Goal: Task Accomplishment & Management: Manage account settings

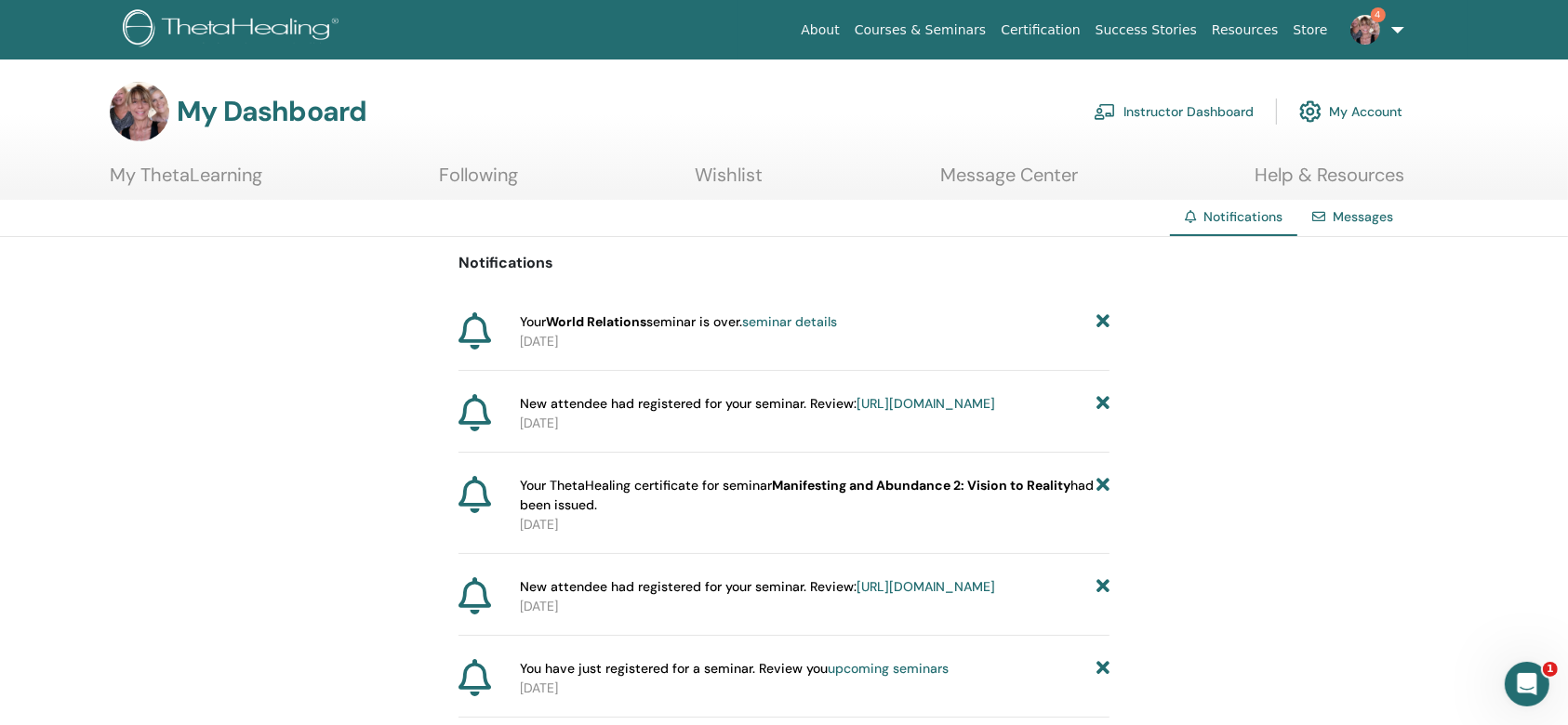
click at [805, 318] on link "seminar details" at bounding box center [788, 321] width 95 height 17
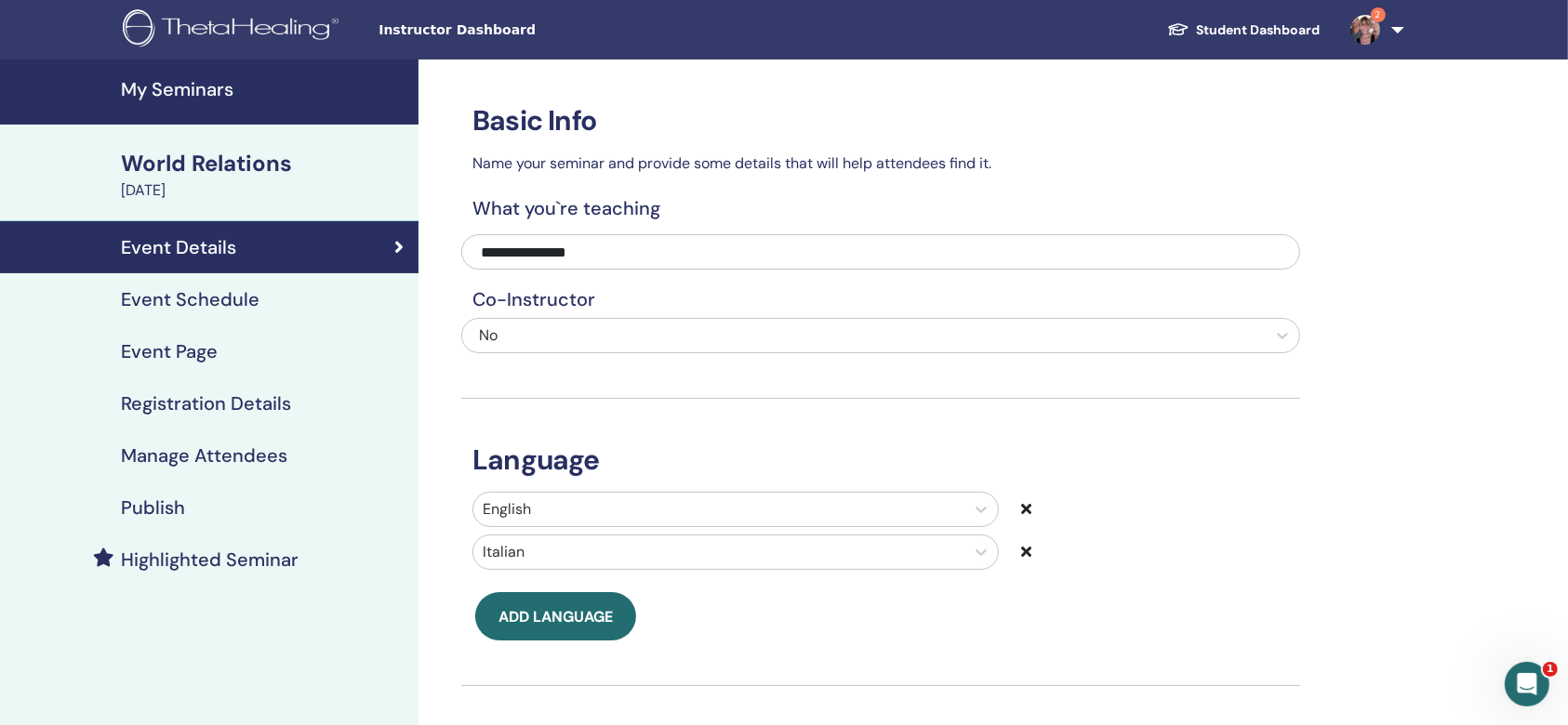
click at [1250, 24] on link "Student Dashboard" at bounding box center [1243, 29] width 183 height 34
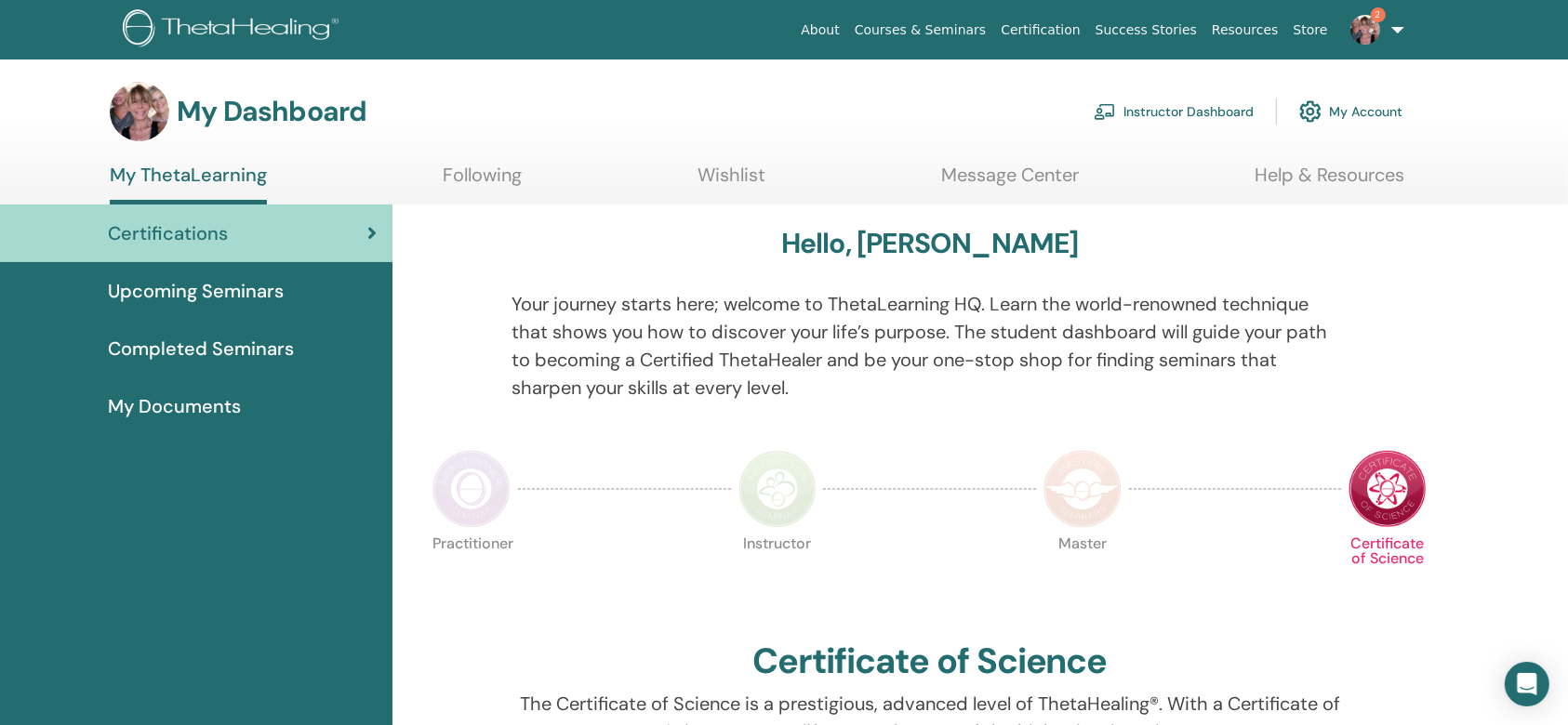
click at [1207, 108] on link "Instructor Dashboard" at bounding box center [1173, 111] width 160 height 41
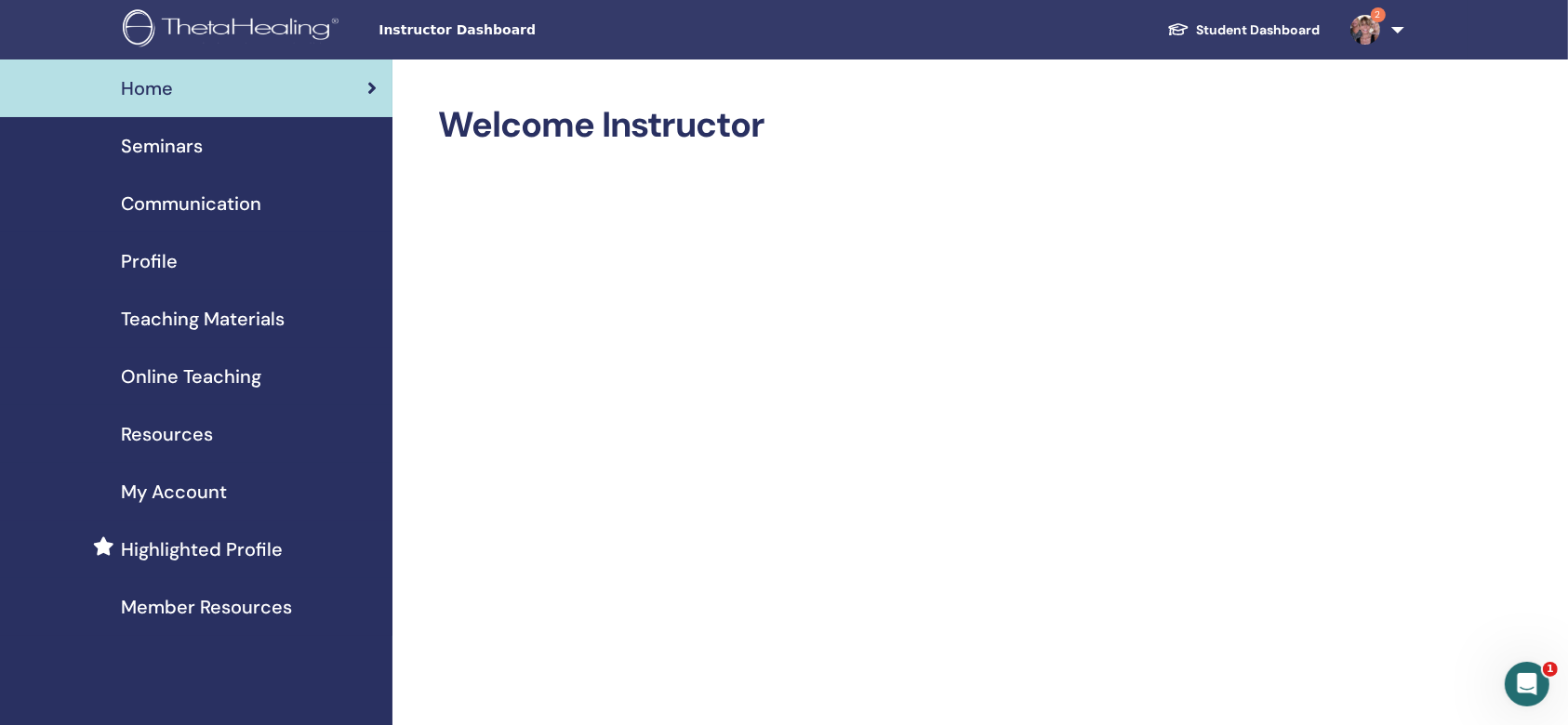
click at [266, 319] on span "Teaching Materials" at bounding box center [203, 319] width 164 height 28
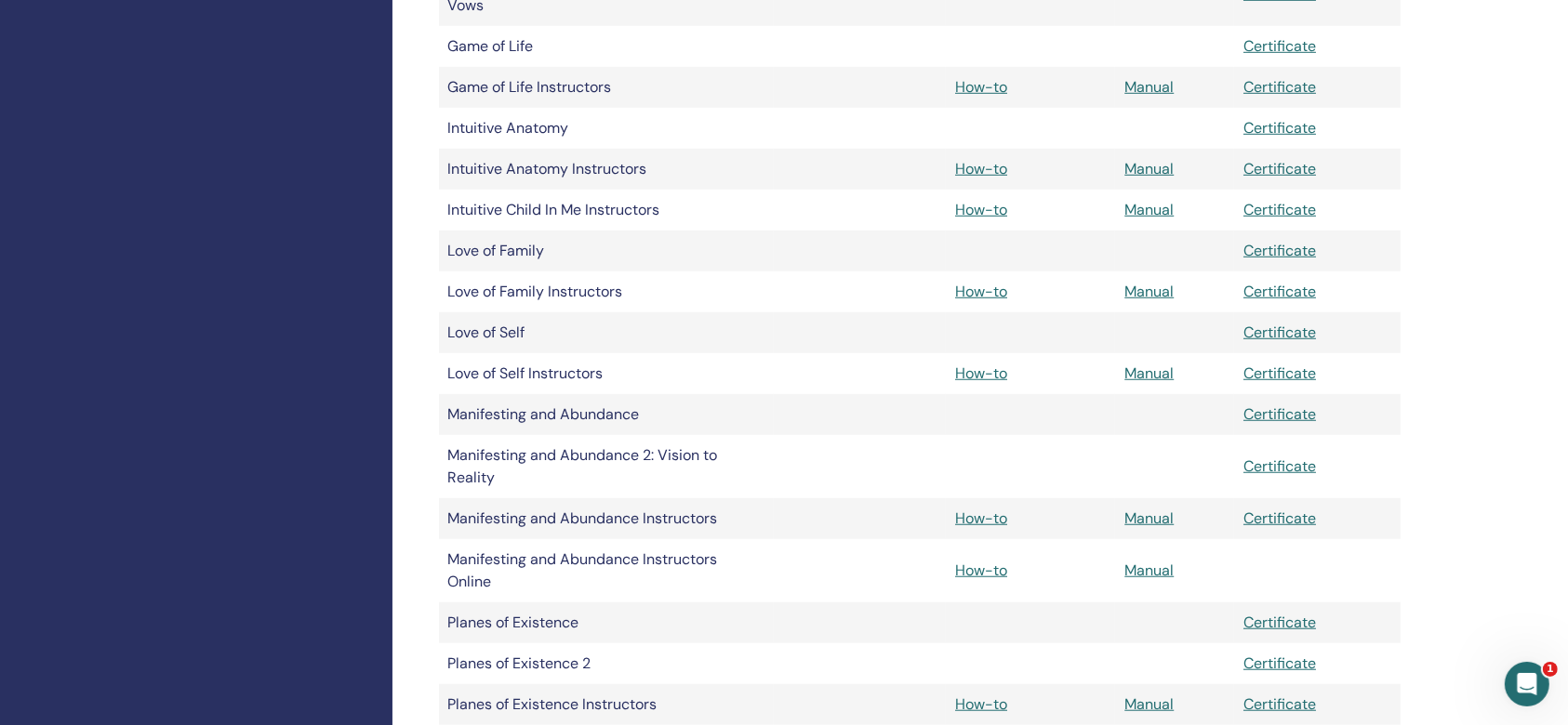
scroll to position [1363, 0]
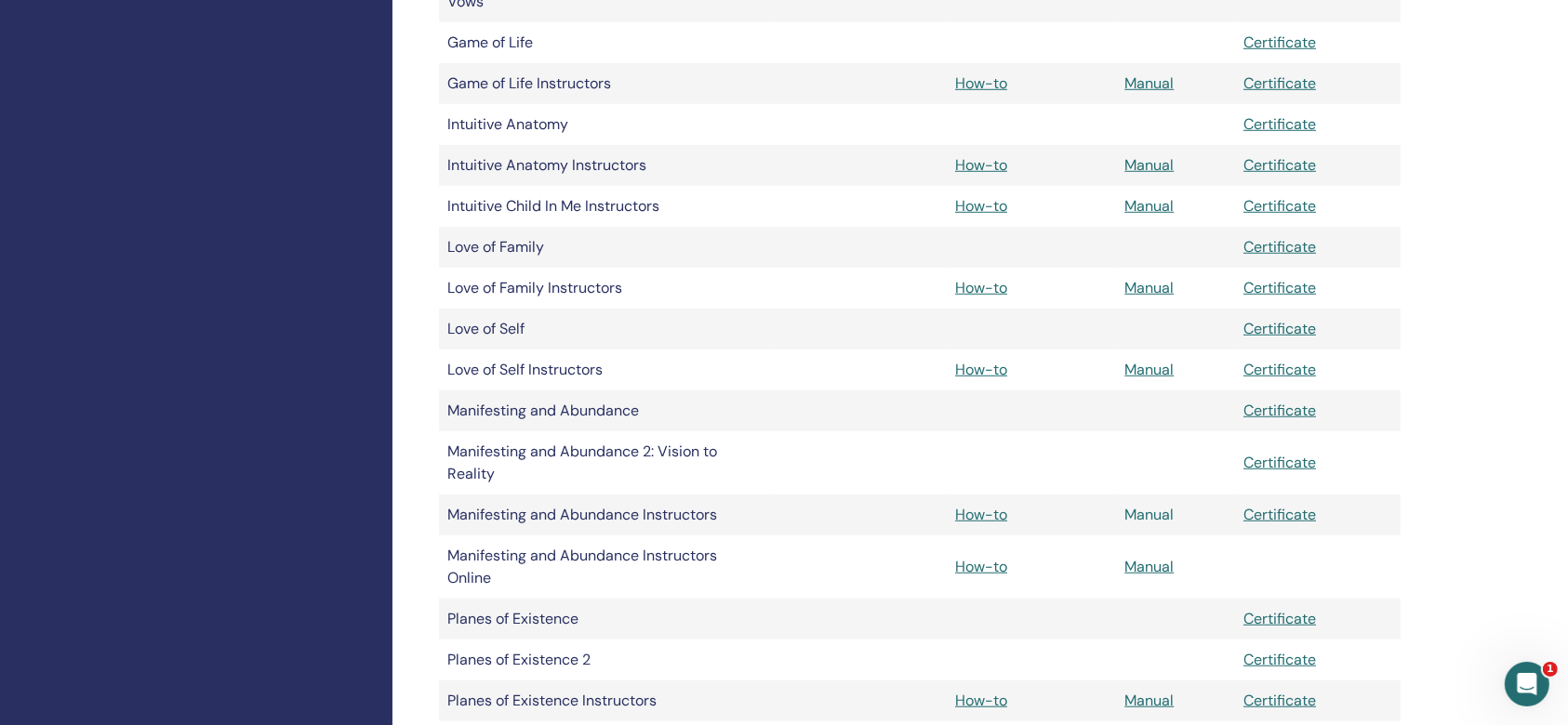
click at [1153, 516] on link "Manual" at bounding box center [1149, 515] width 49 height 20
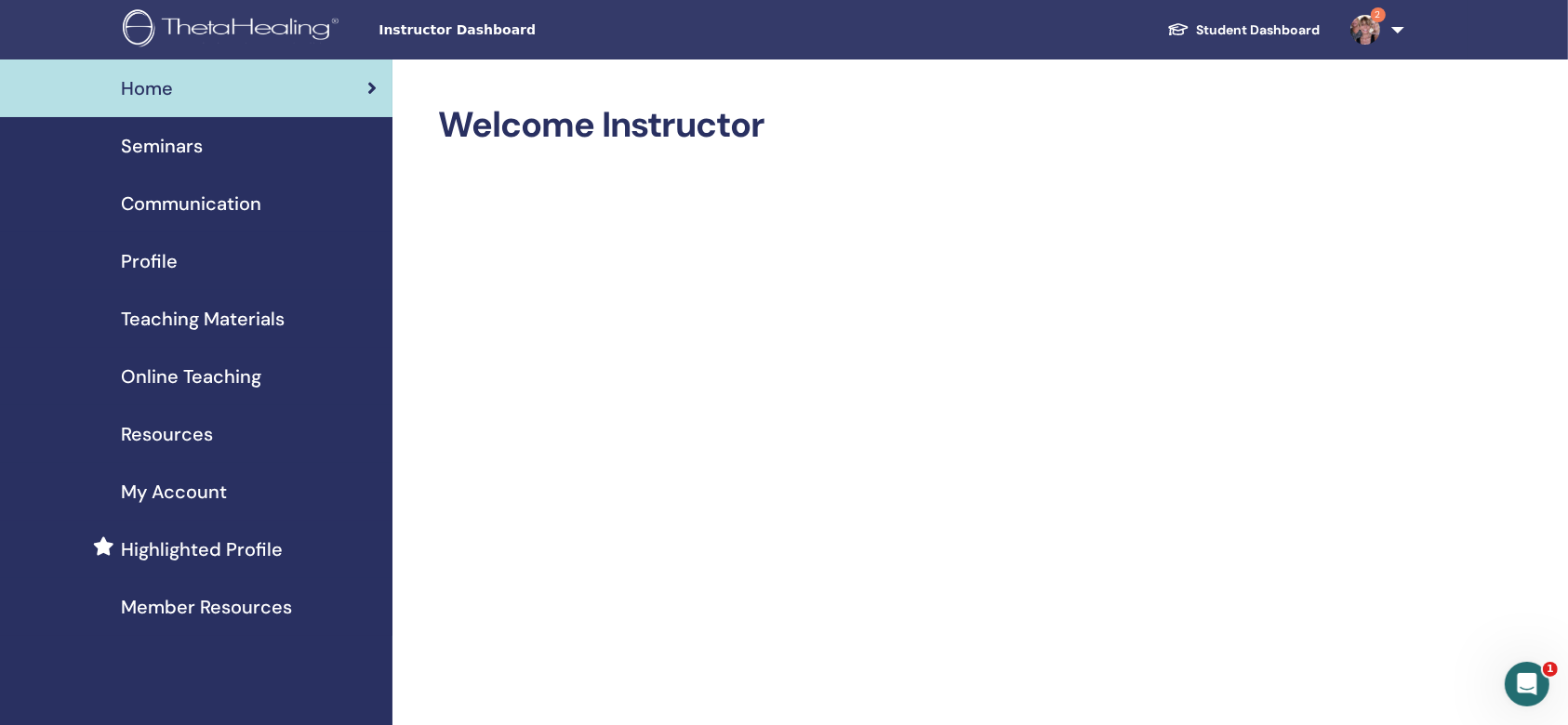
click at [204, 147] on div "Seminars" at bounding box center [195, 146] width 362 height 28
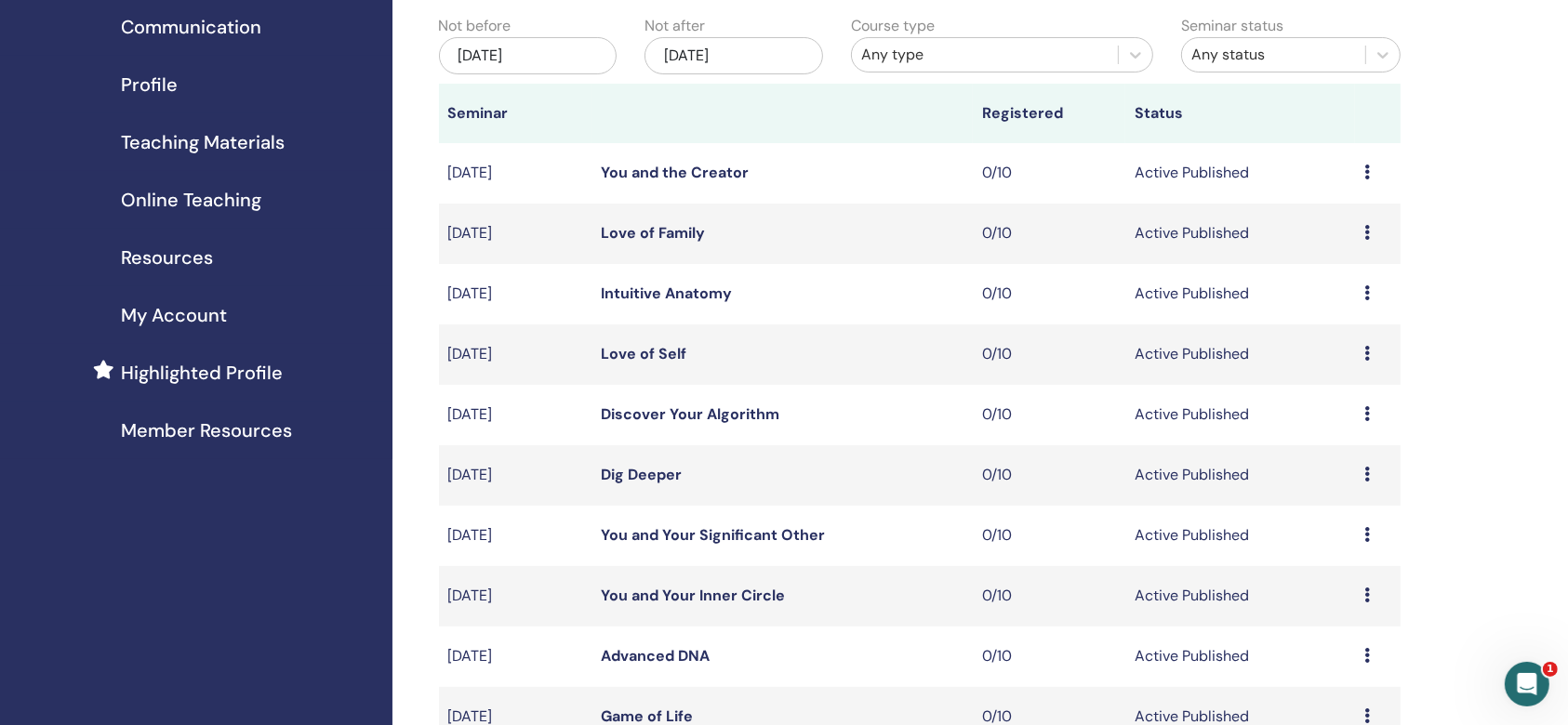
scroll to position [372, 0]
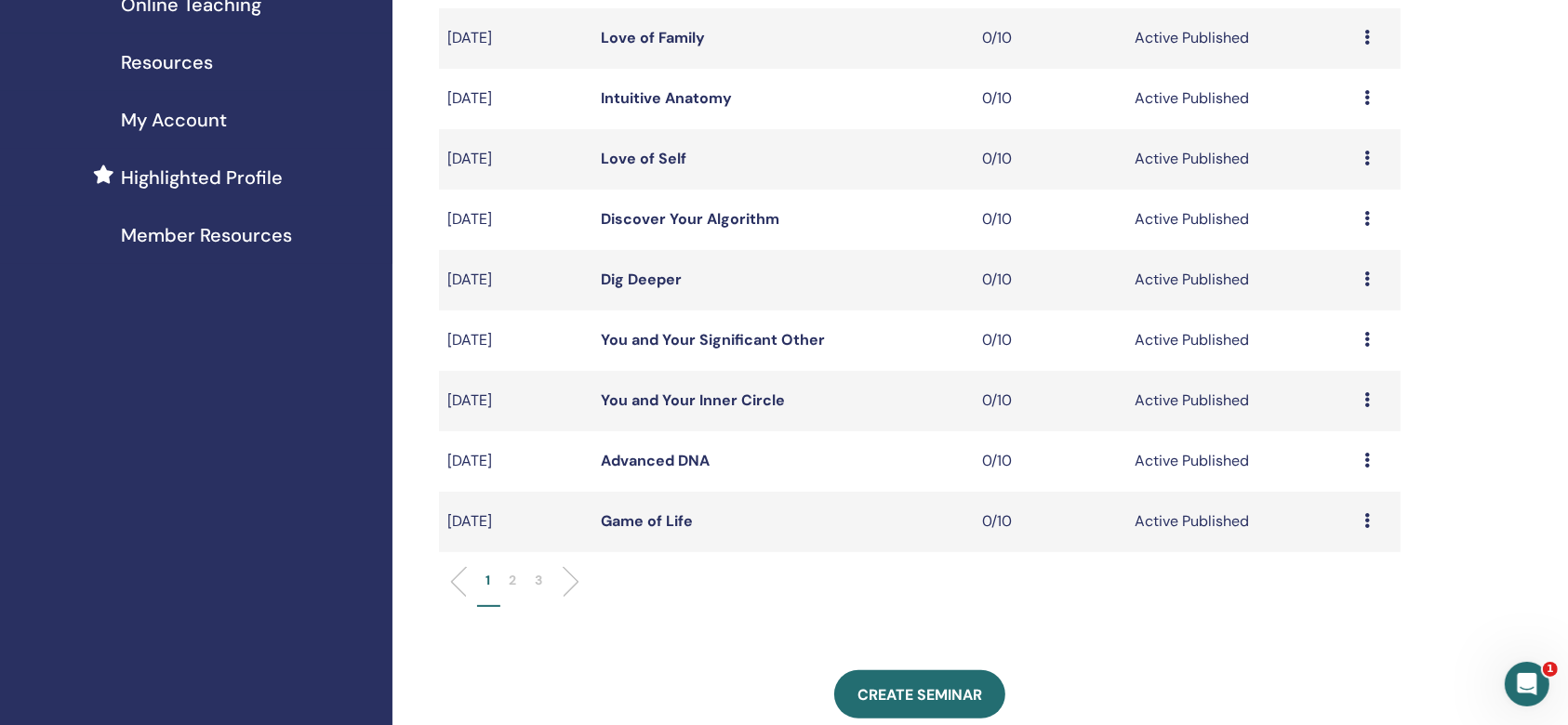
click at [521, 571] on li "2" at bounding box center [513, 588] width 26 height 36
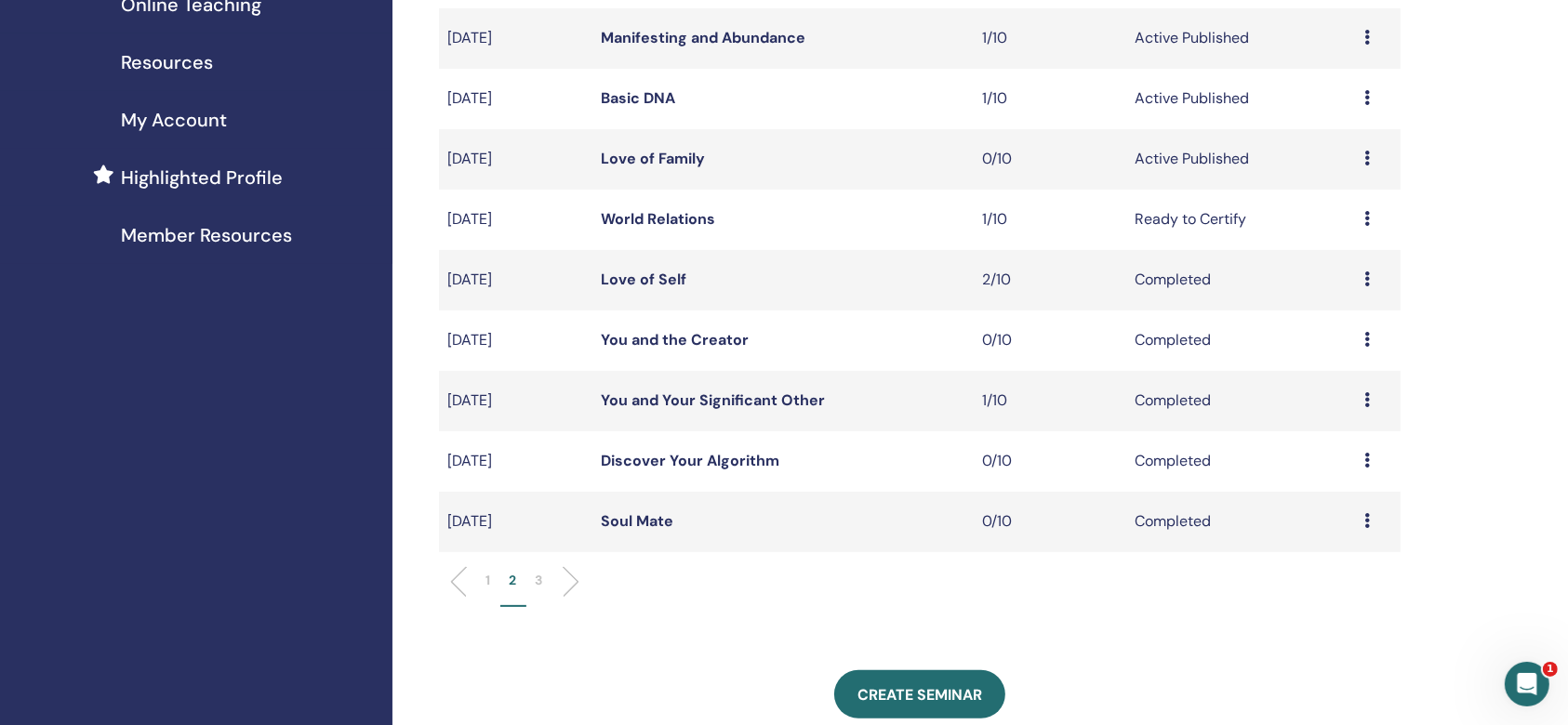
click at [745, 39] on link "Manifesting and Abundance" at bounding box center [702, 38] width 204 height 20
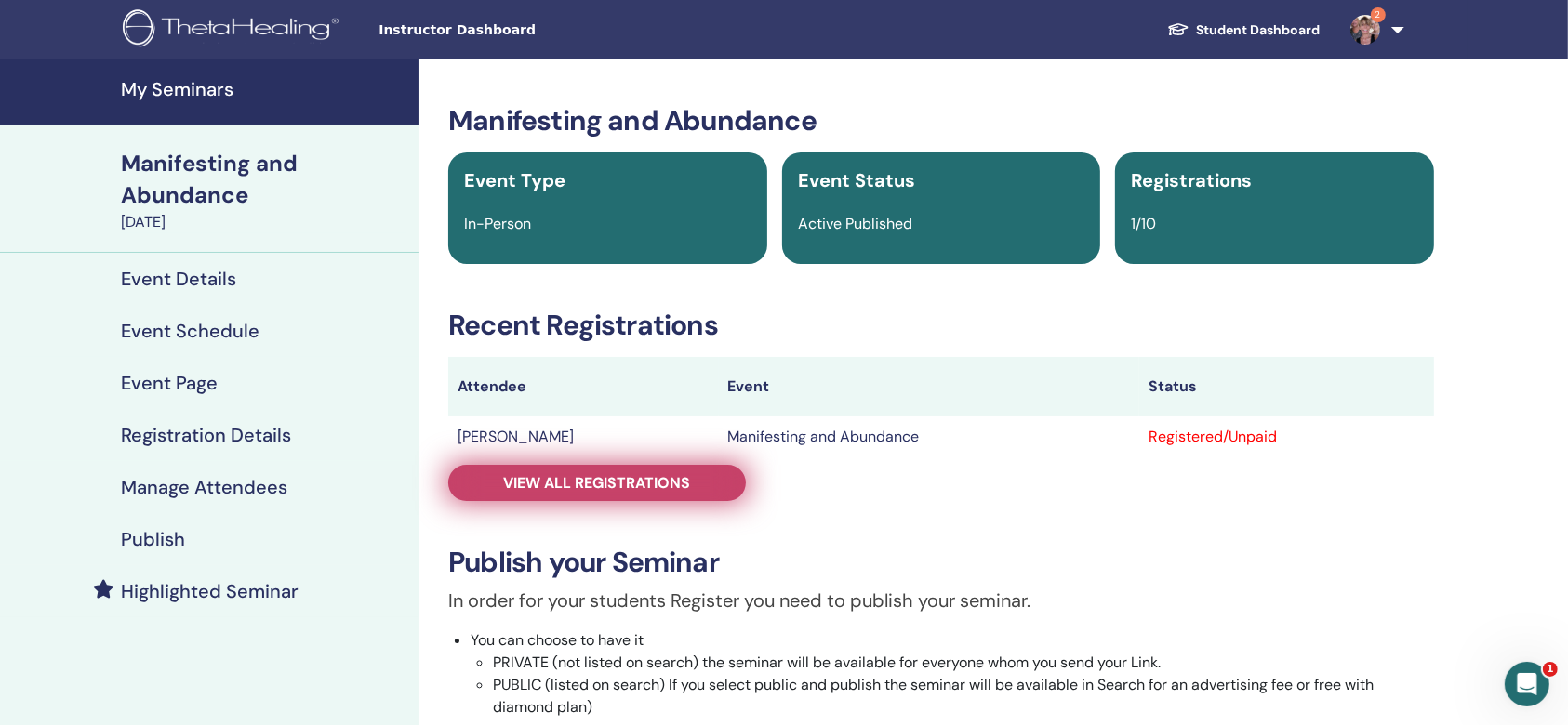
click at [535, 476] on span "View all registrations" at bounding box center [597, 483] width 187 height 20
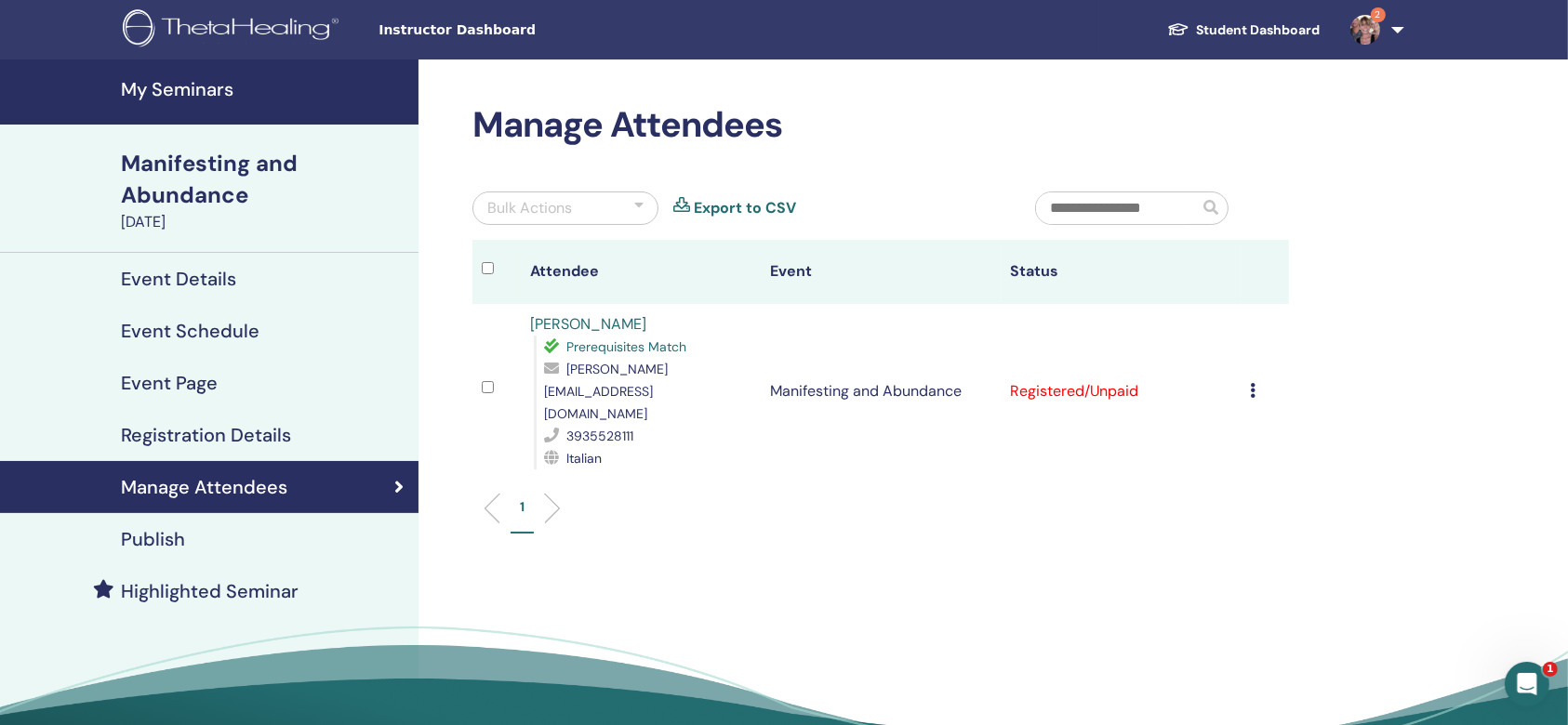
click at [1252, 383] on icon at bounding box center [1252, 390] width 6 height 15
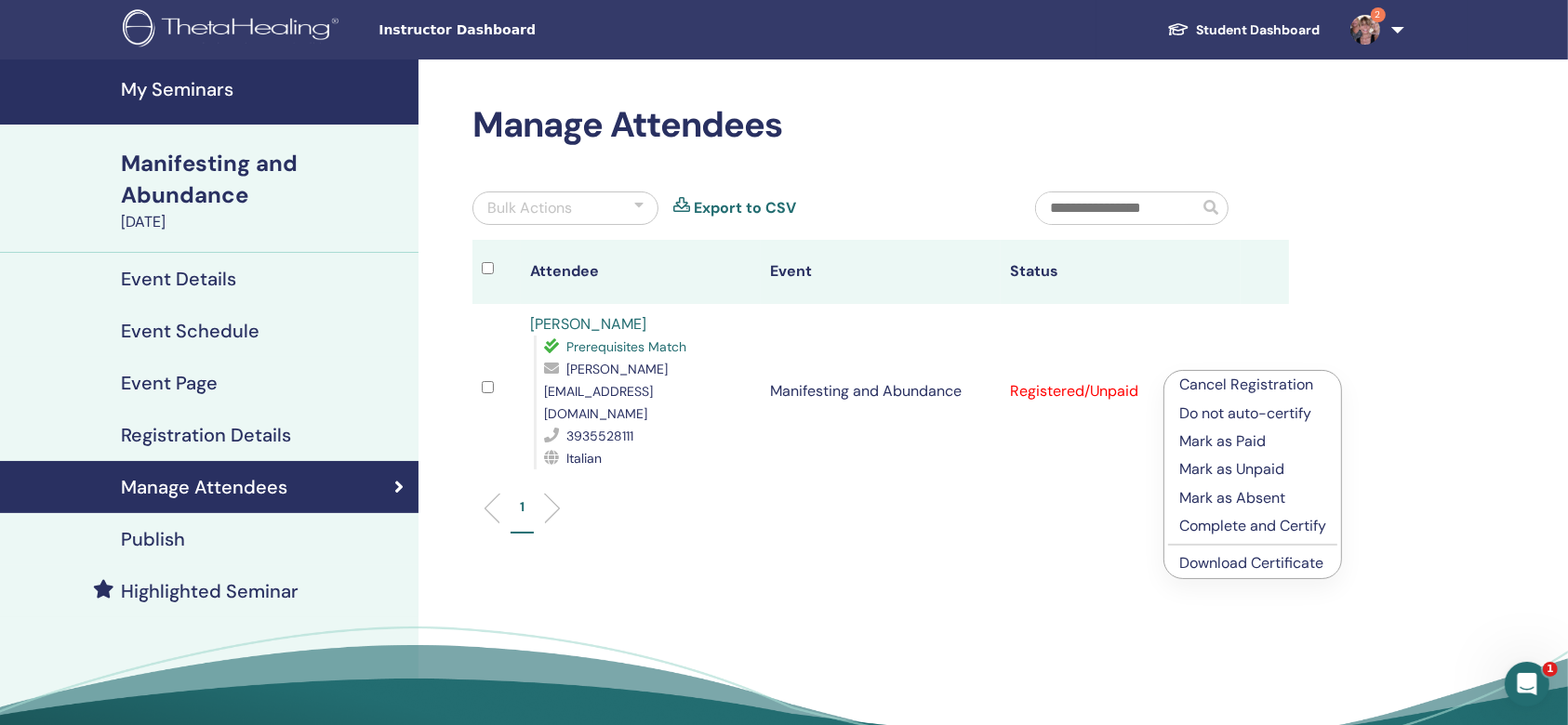
click at [1250, 439] on p "Mark as Paid" at bounding box center [1252, 442] width 147 height 22
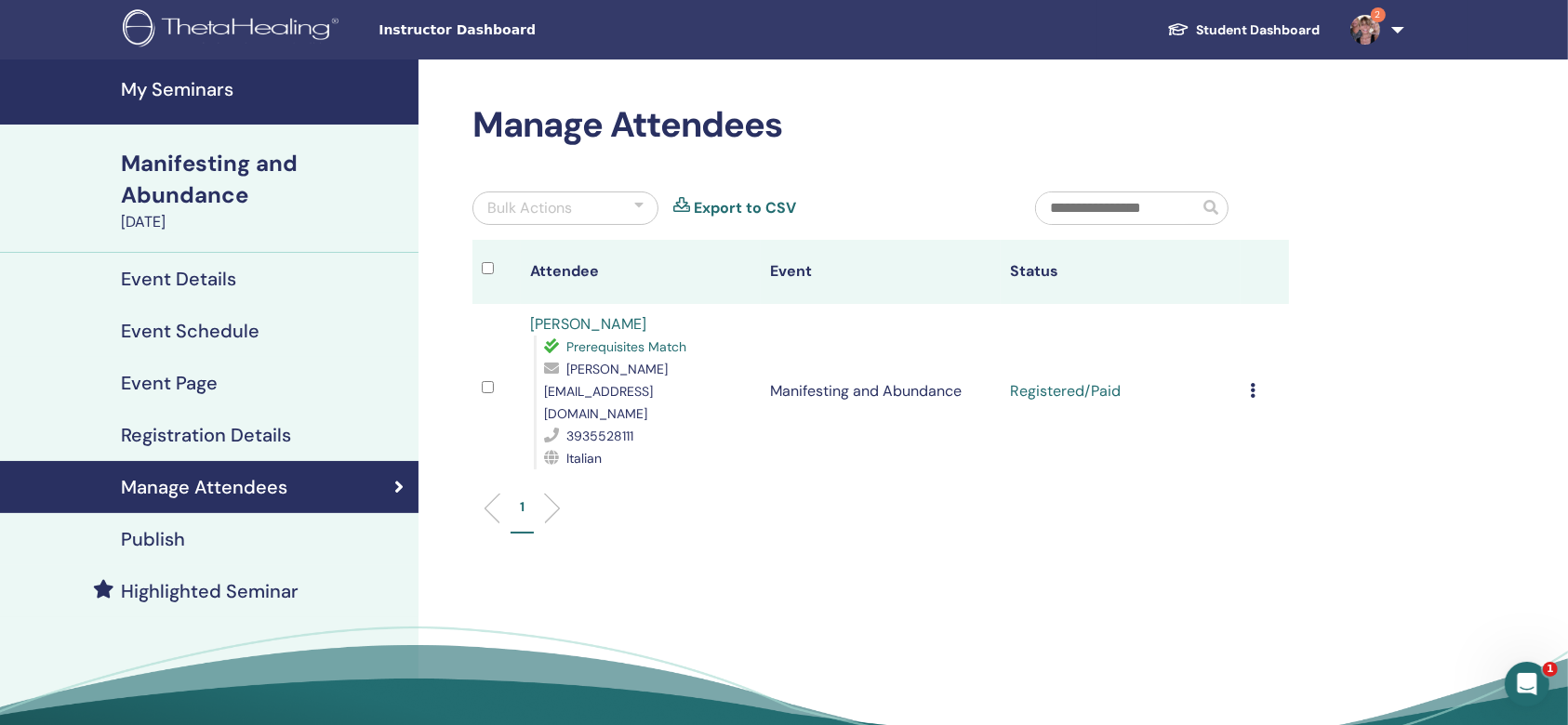
click at [225, 278] on h4 "Event Details" at bounding box center [179, 278] width 115 height 22
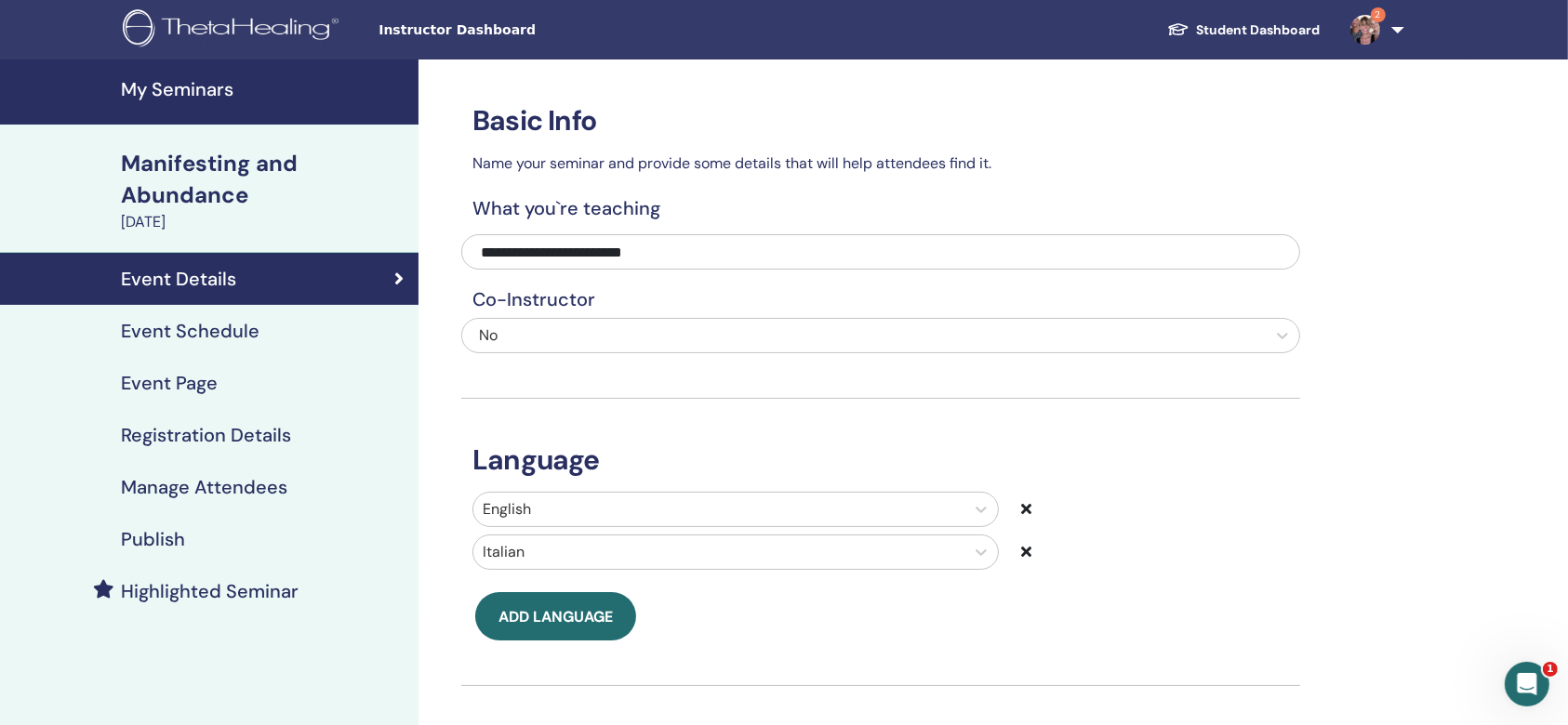
click at [205, 324] on h4 "Event Schedule" at bounding box center [191, 330] width 139 height 22
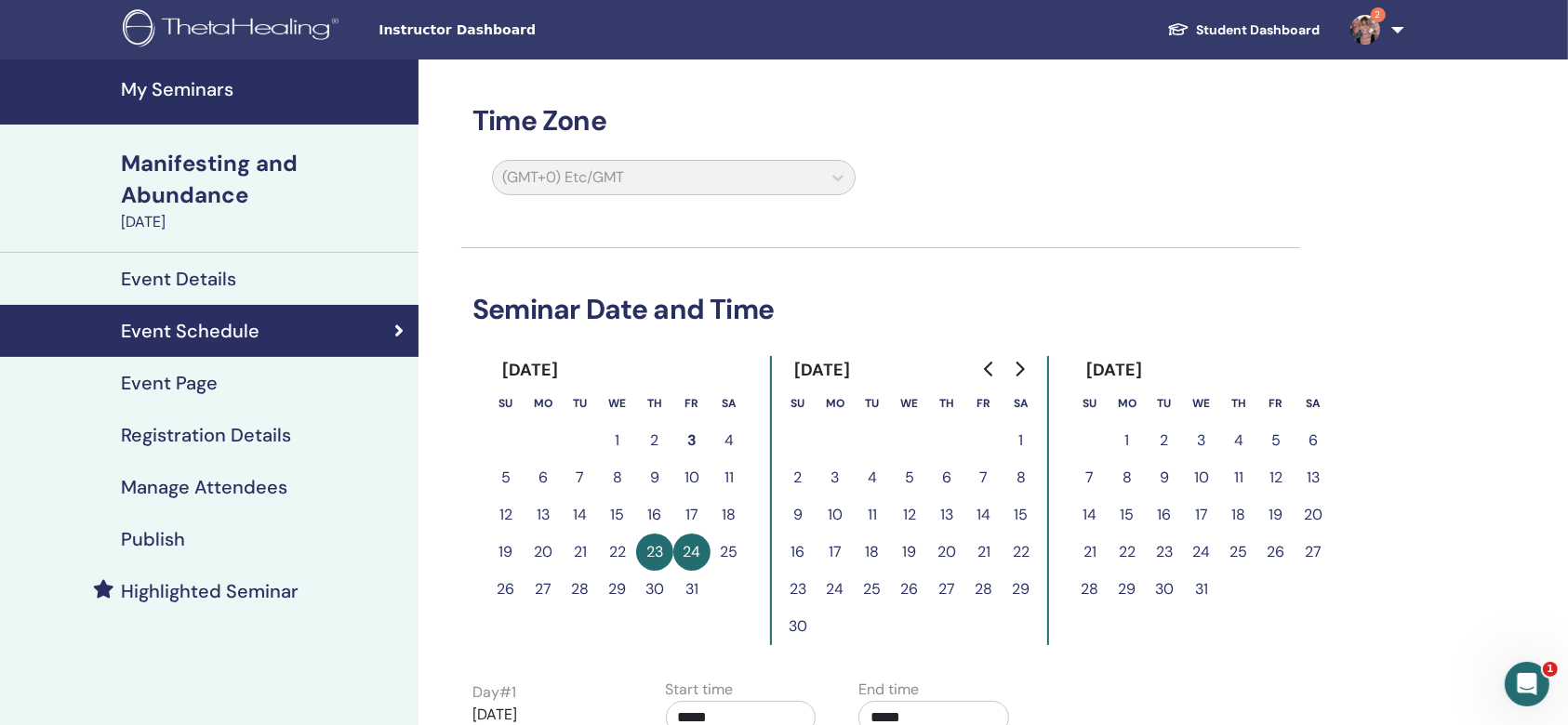
click at [233, 378] on div "Event Page" at bounding box center [209, 383] width 389 height 22
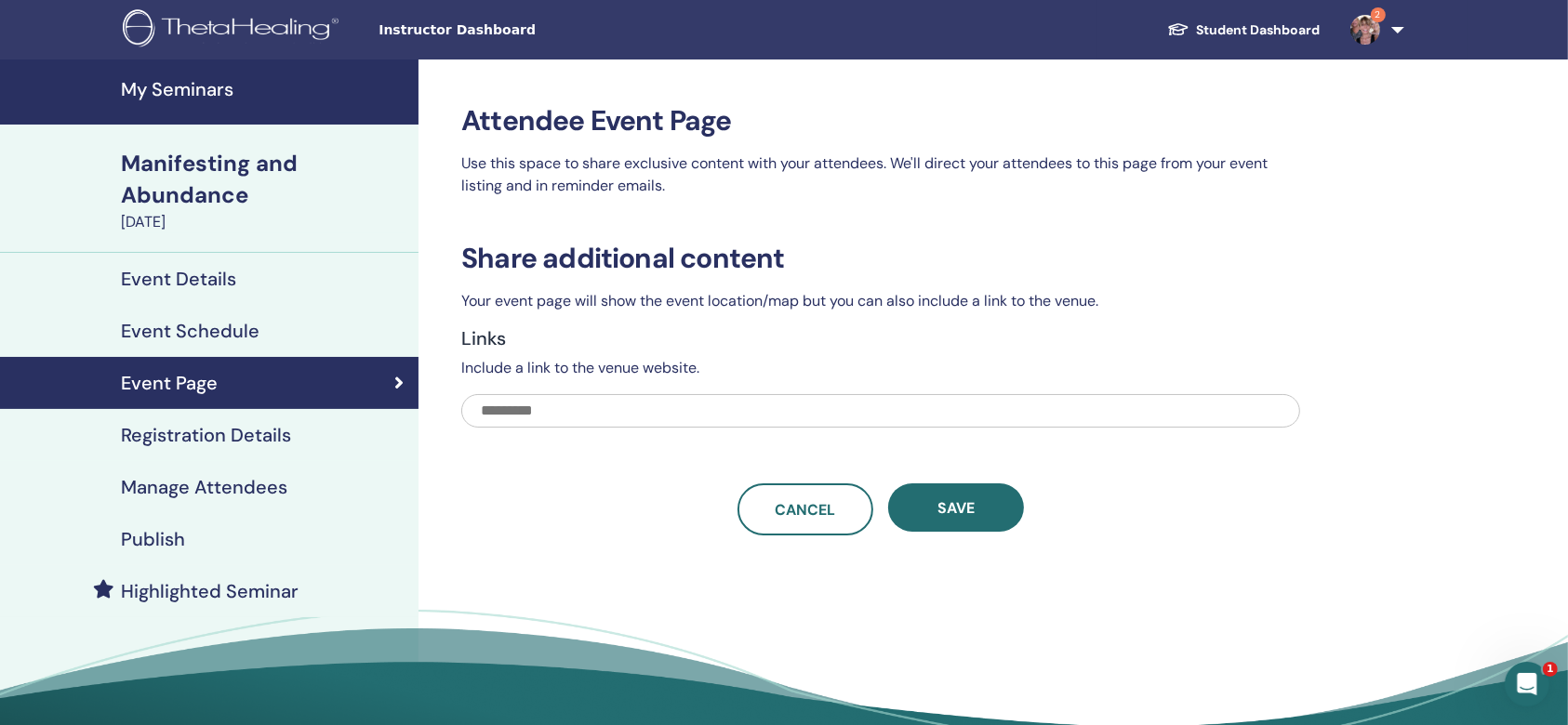
click at [164, 538] on h4 "Publish" at bounding box center [153, 539] width 64 height 22
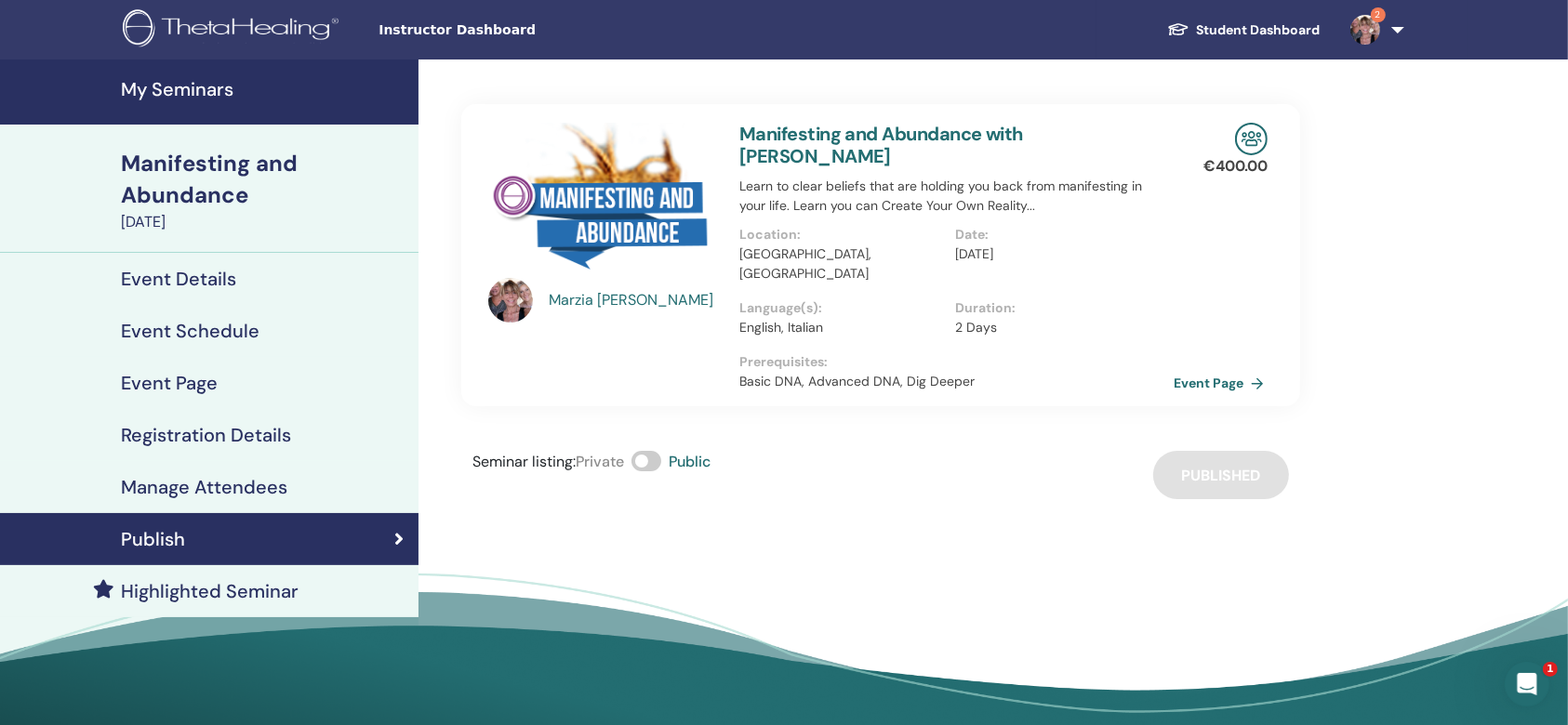
click at [1204, 369] on link "Event Page" at bounding box center [1222, 383] width 98 height 28
